Goal: Navigation & Orientation: Find specific page/section

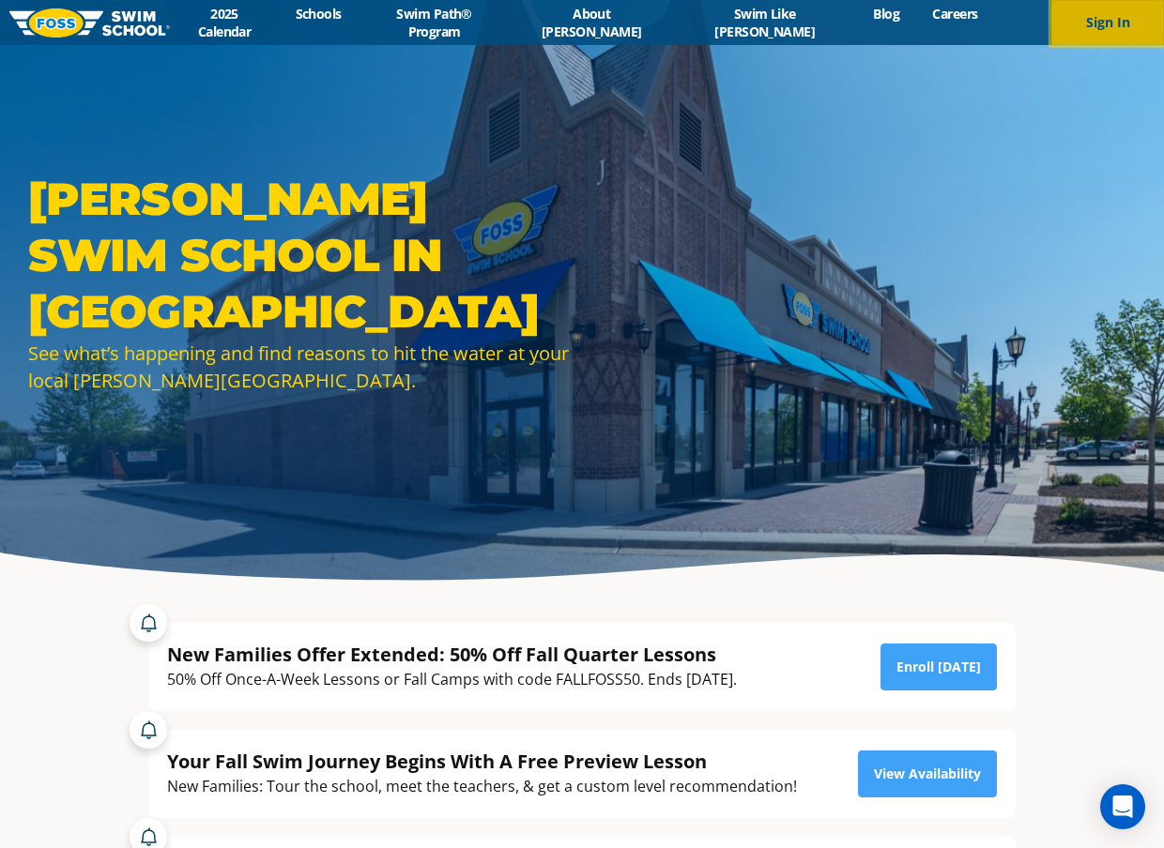
click at [1110, 27] on button "Sign In" at bounding box center [1107, 22] width 113 height 45
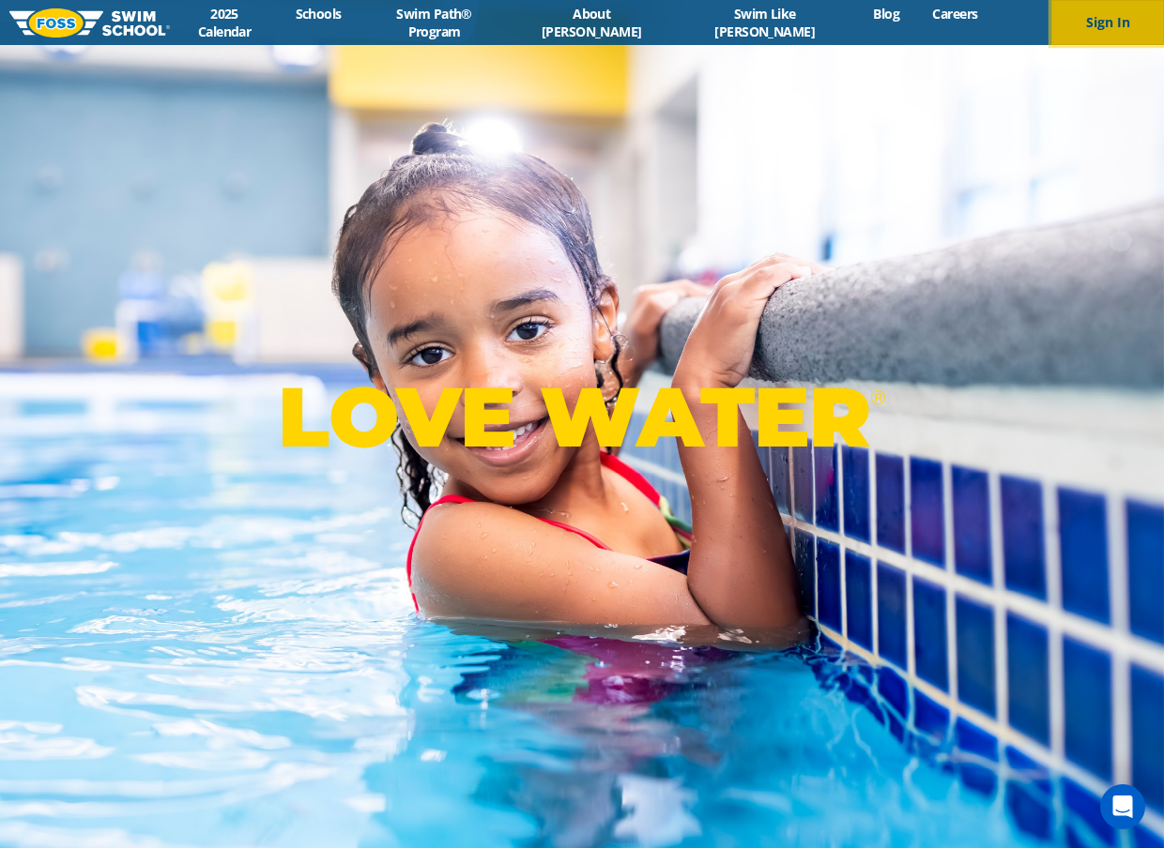
click at [1104, 29] on button "Sign In" at bounding box center [1107, 22] width 113 height 45
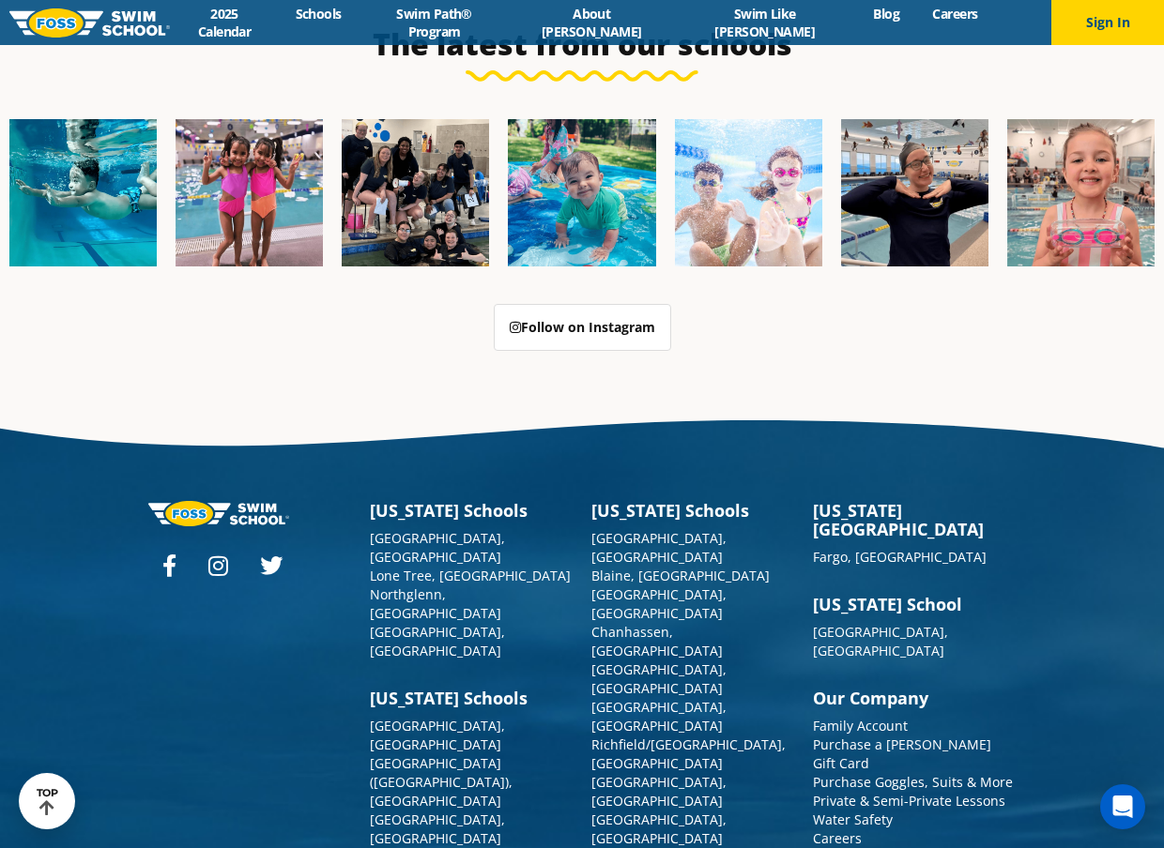
scroll to position [4723, 0]
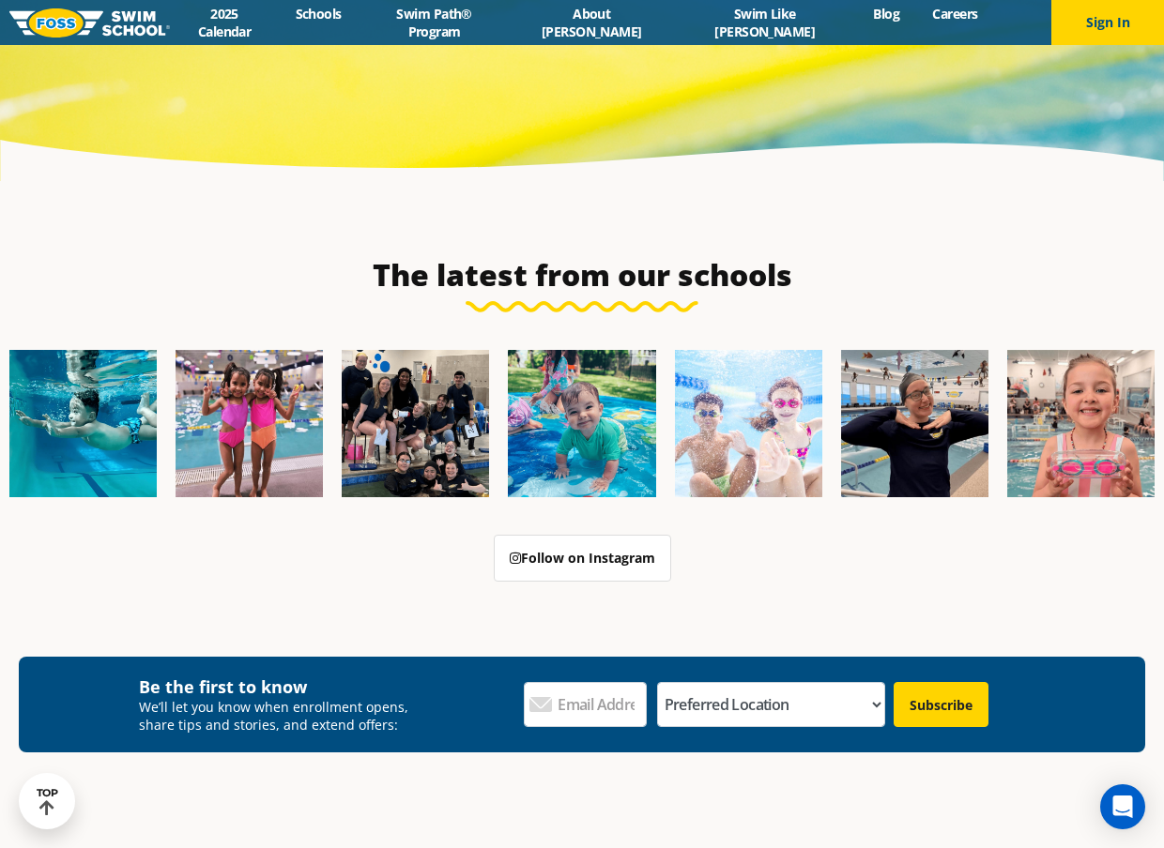
scroll to position [6193, 0]
